Goal: Find specific fact: Find specific fact

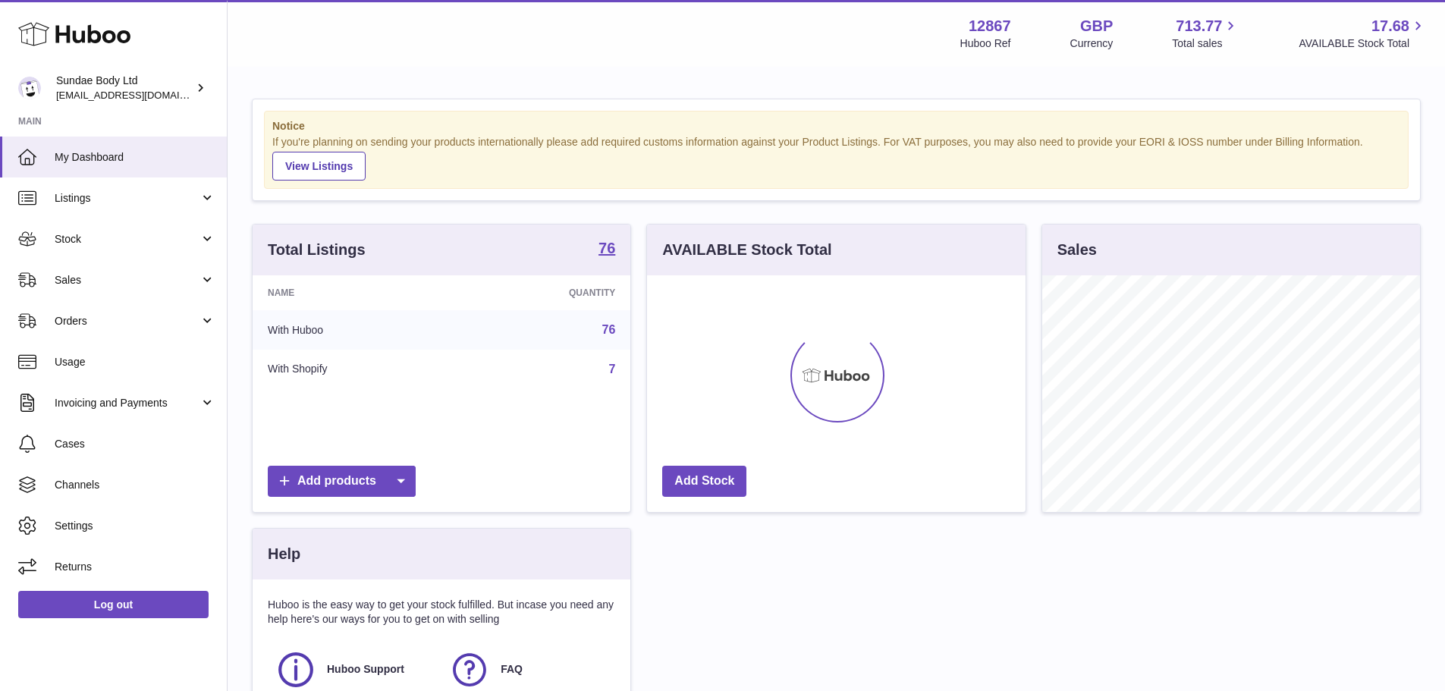
scroll to position [237, 378]
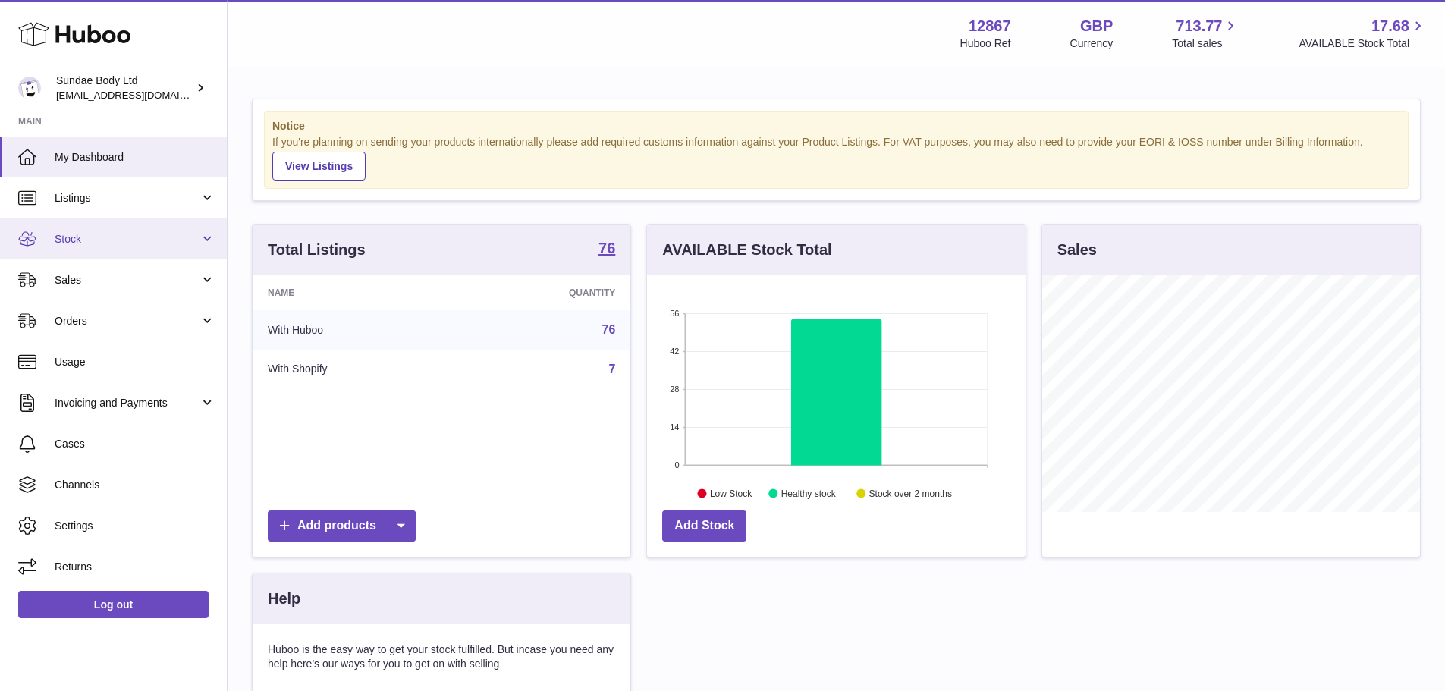
click at [116, 235] on span "Stock" at bounding box center [127, 239] width 145 height 14
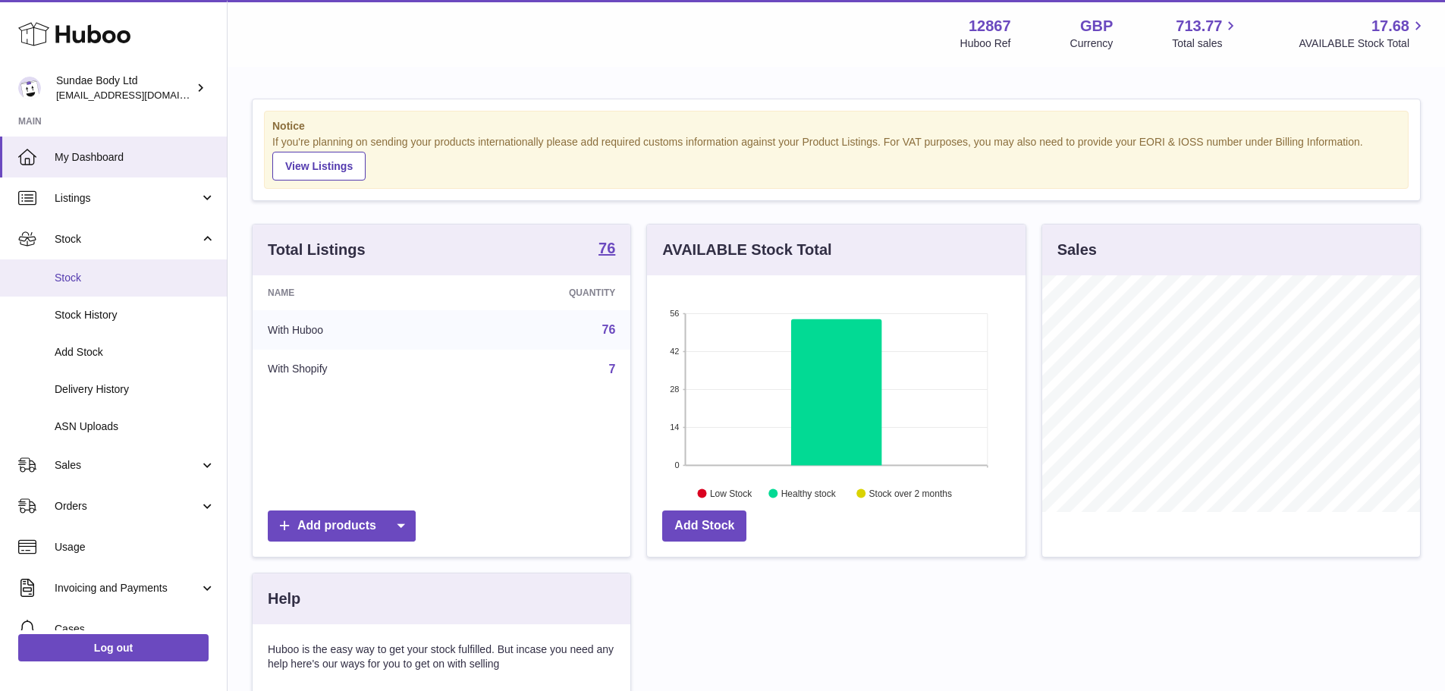
click at [110, 280] on span "Stock" at bounding box center [135, 278] width 161 height 14
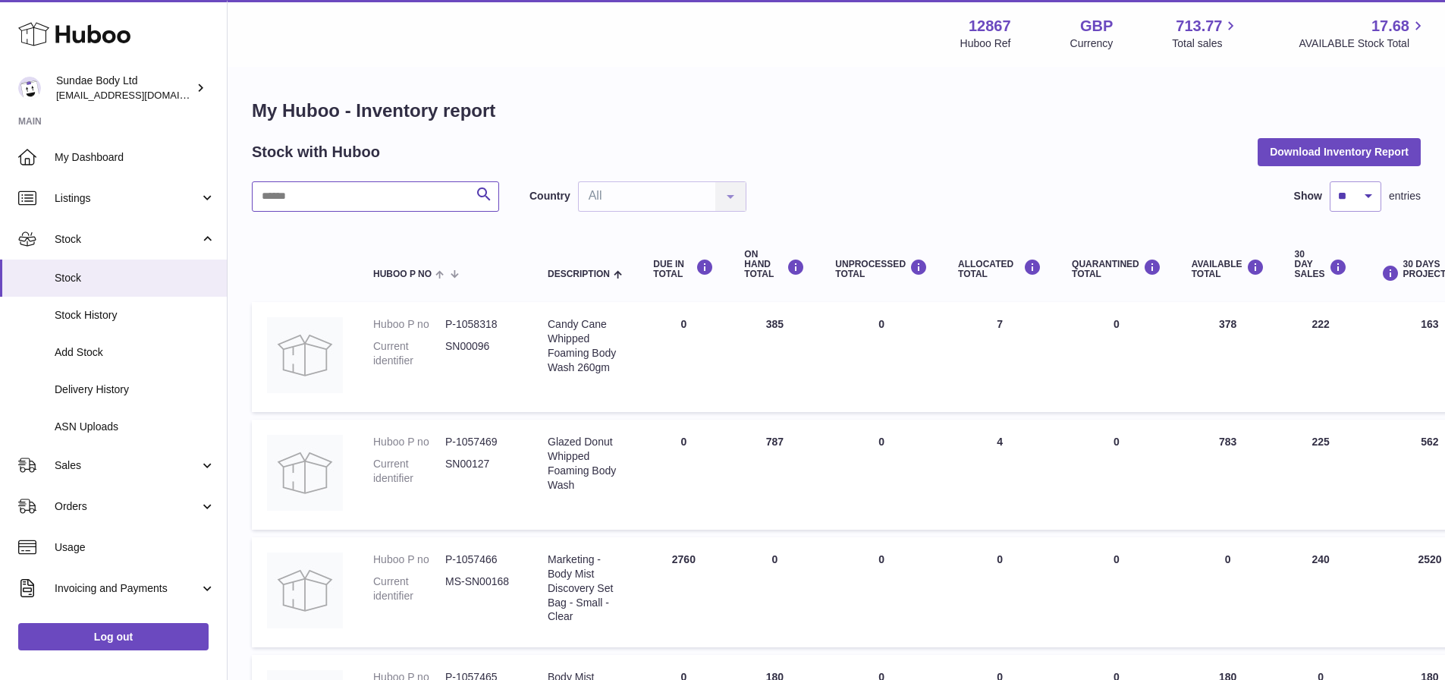
click at [360, 201] on input "text" at bounding box center [375, 196] width 247 height 30
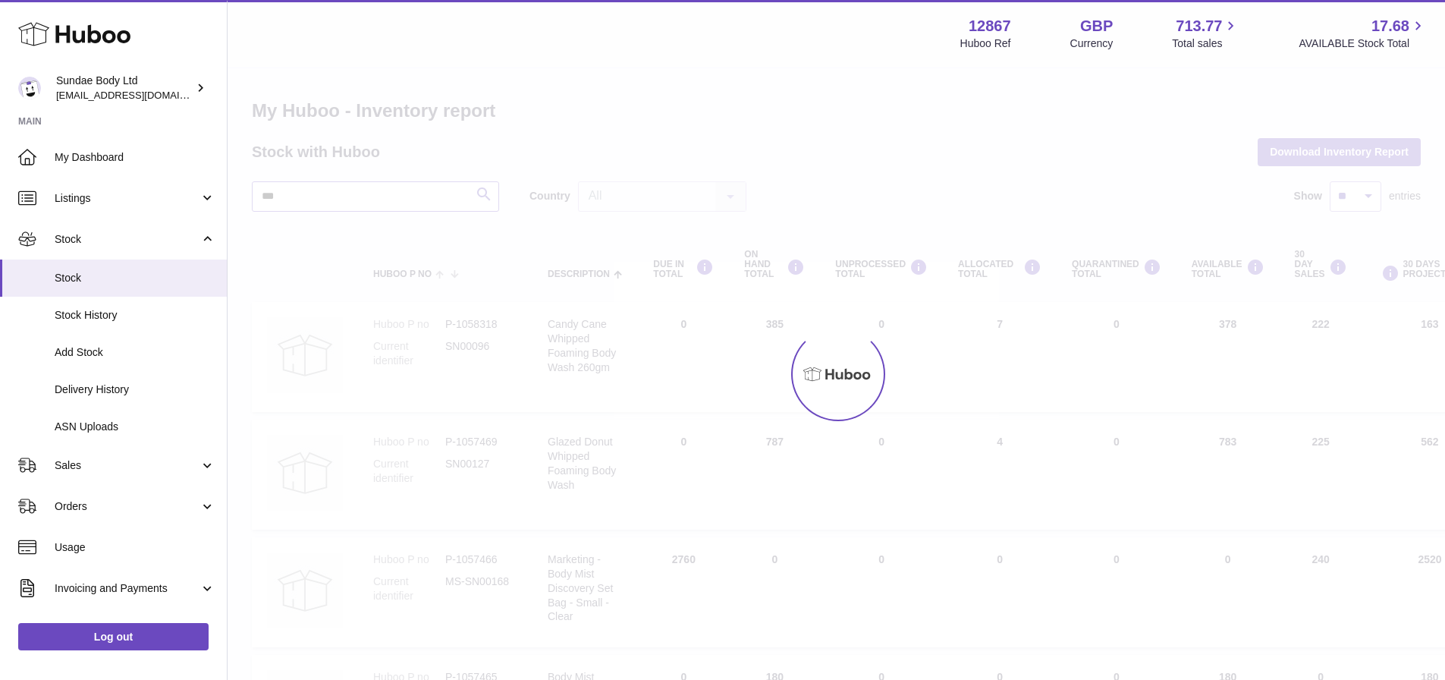
type input "***"
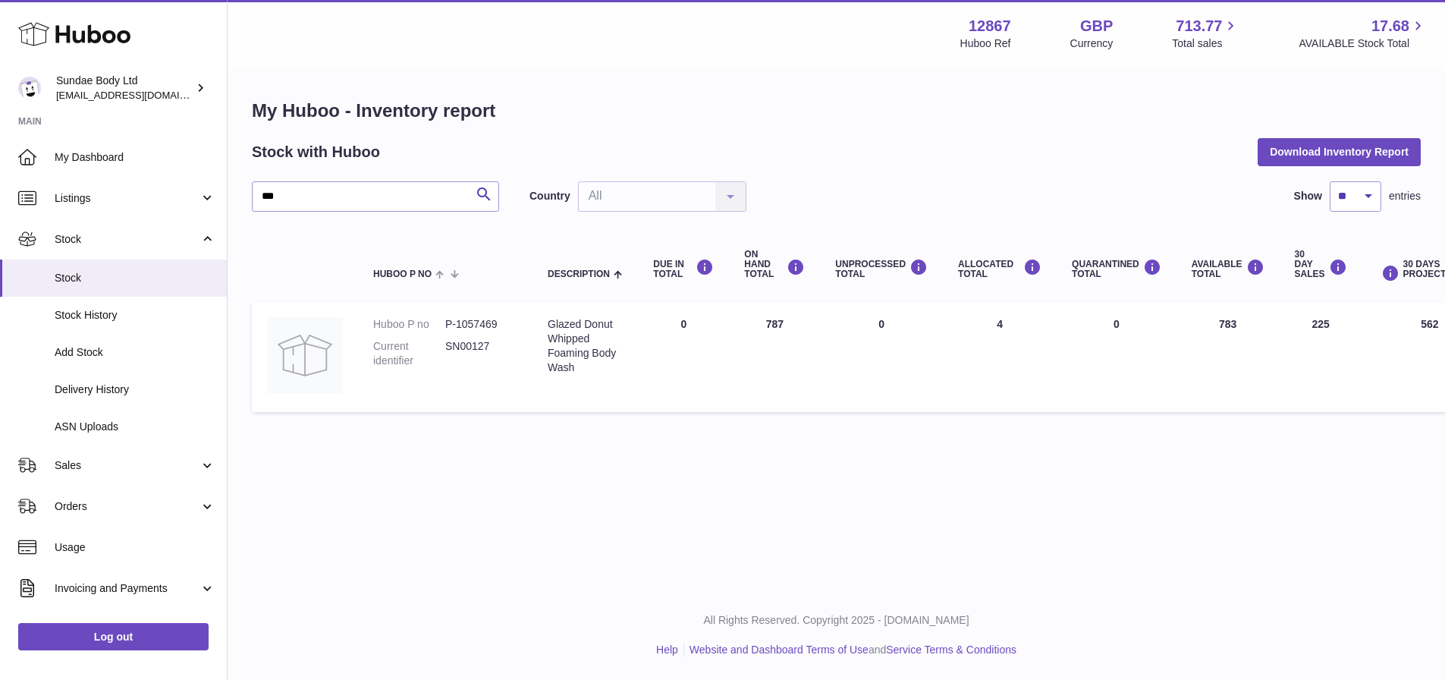
click at [480, 319] on dd "P-1057469" at bounding box center [481, 324] width 72 height 14
copy dd "1057469"
